Goal: Transaction & Acquisition: Obtain resource

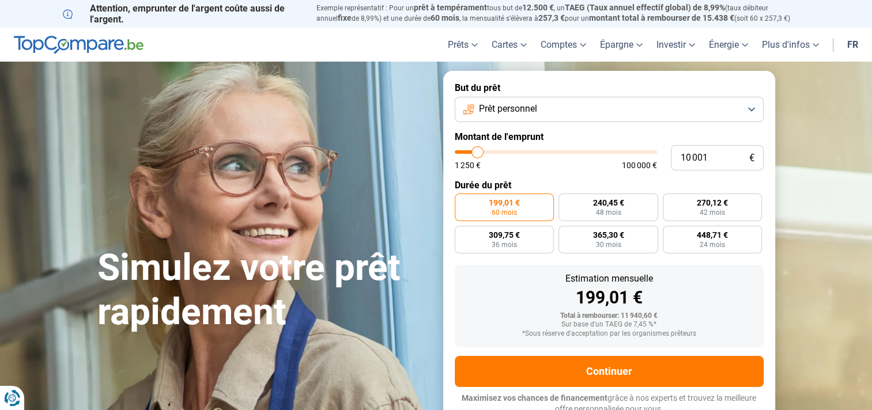
drag, startPoint x: 713, startPoint y: 161, endPoint x: 618, endPoint y: 177, distance: 97.1
click at [618, 177] on form "But du prêt Prêt personnel Montant de l'emprunt 10 001 € 1 250 € 100 000 € Duré…" at bounding box center [609, 249] width 332 height 356
type input "7"
type input "1250"
type input "72"
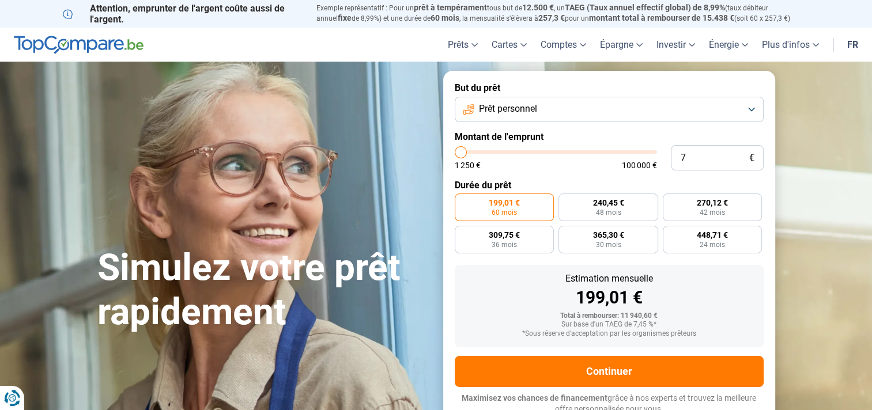
type input "1250"
type input "720"
type input "1250"
type input "7 200"
type input "7250"
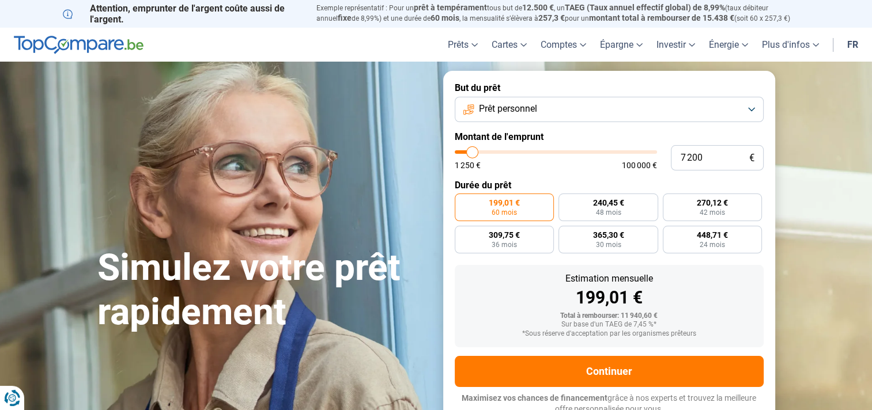
radio input "true"
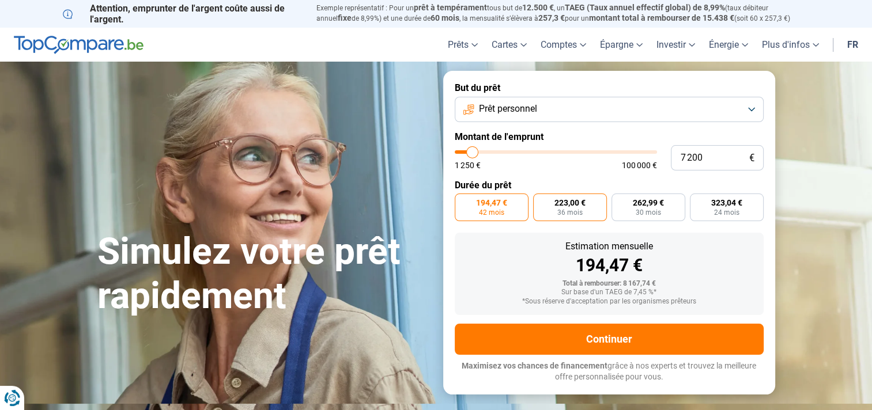
type input "7 200"
click at [554, 203] on span "223,00 €" at bounding box center [569, 203] width 31 height 8
click at [541, 201] on input "223,00 € 36 mois" at bounding box center [536, 197] width 7 height 7
radio input "true"
click at [484, 206] on span "194,47 €" at bounding box center [491, 203] width 31 height 8
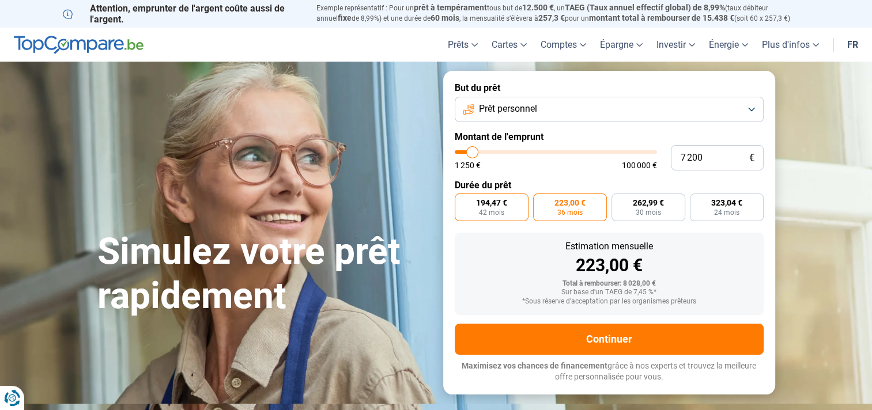
click at [462, 201] on input "194,47 € 42 mois" at bounding box center [458, 197] width 7 height 7
radio input "true"
click at [580, 128] on form "But du prêt Prêt personnel Montant de l'emprunt 7 200 € 1 250 € 100 000 € Durée…" at bounding box center [609, 232] width 332 height 323
click at [575, 111] on button "Prêt personnel" at bounding box center [609, 109] width 309 height 25
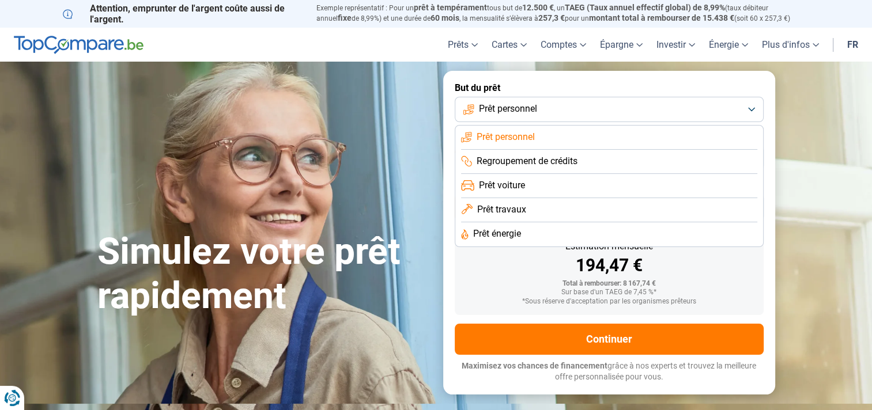
click at [509, 293] on div "Sur base d'un TAEG de 7,45 %*" at bounding box center [609, 293] width 290 height 8
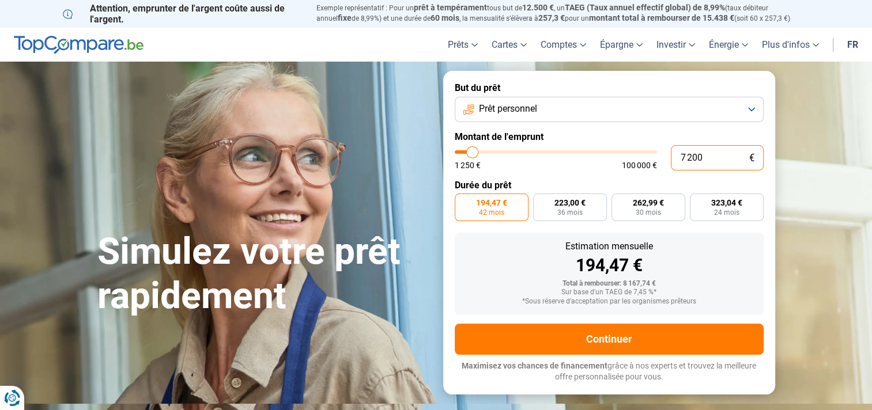
click at [693, 154] on input "7 200" at bounding box center [717, 157] width 93 height 25
type input "700"
type input "1250"
type input "7 005"
type input "7000"
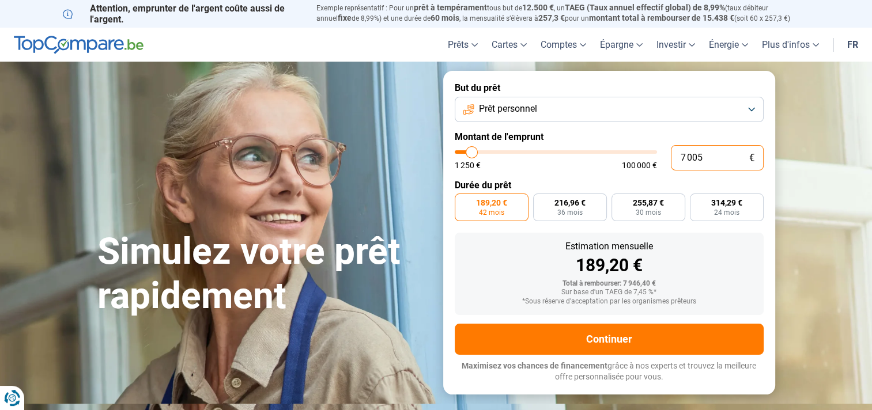
type input "705"
type input "1250"
type input "7 055"
type input "7000"
type input "705"
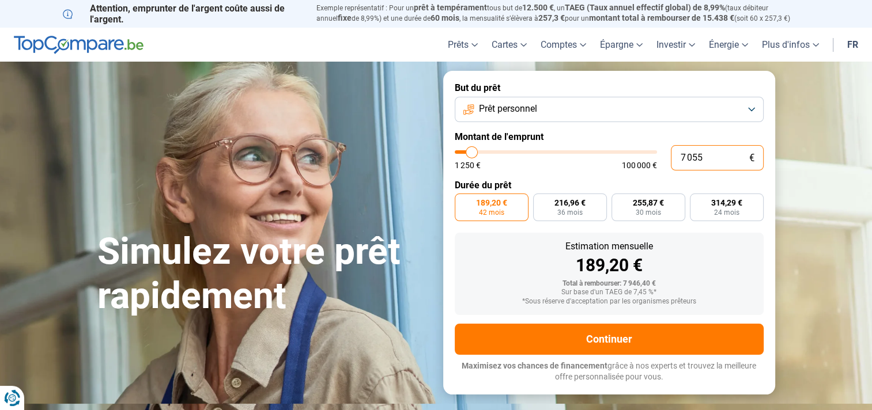
type input "1250"
type input "70"
type input "1250"
type input "7"
type input "1250"
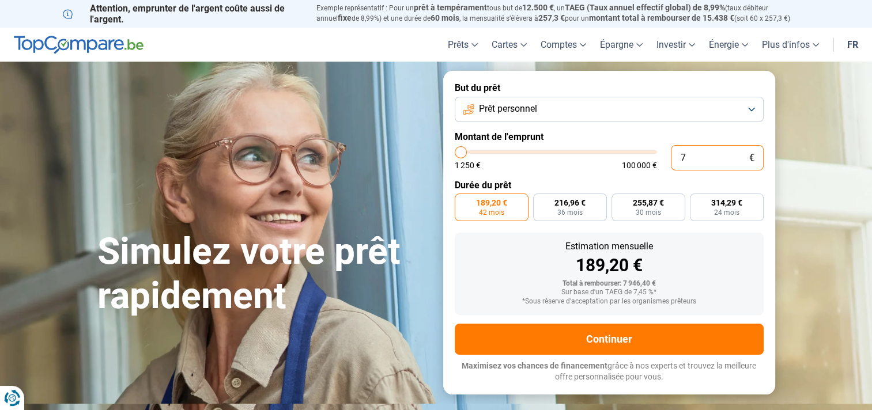
type input "75"
type input "1250"
type input "750"
type input "1250"
type input "7 500"
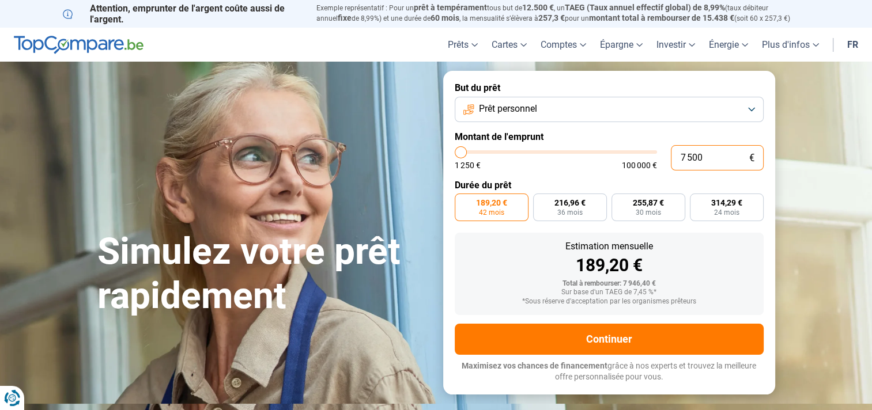
type input "7500"
type input "7 500"
